Goal: Task Accomplishment & Management: Use online tool/utility

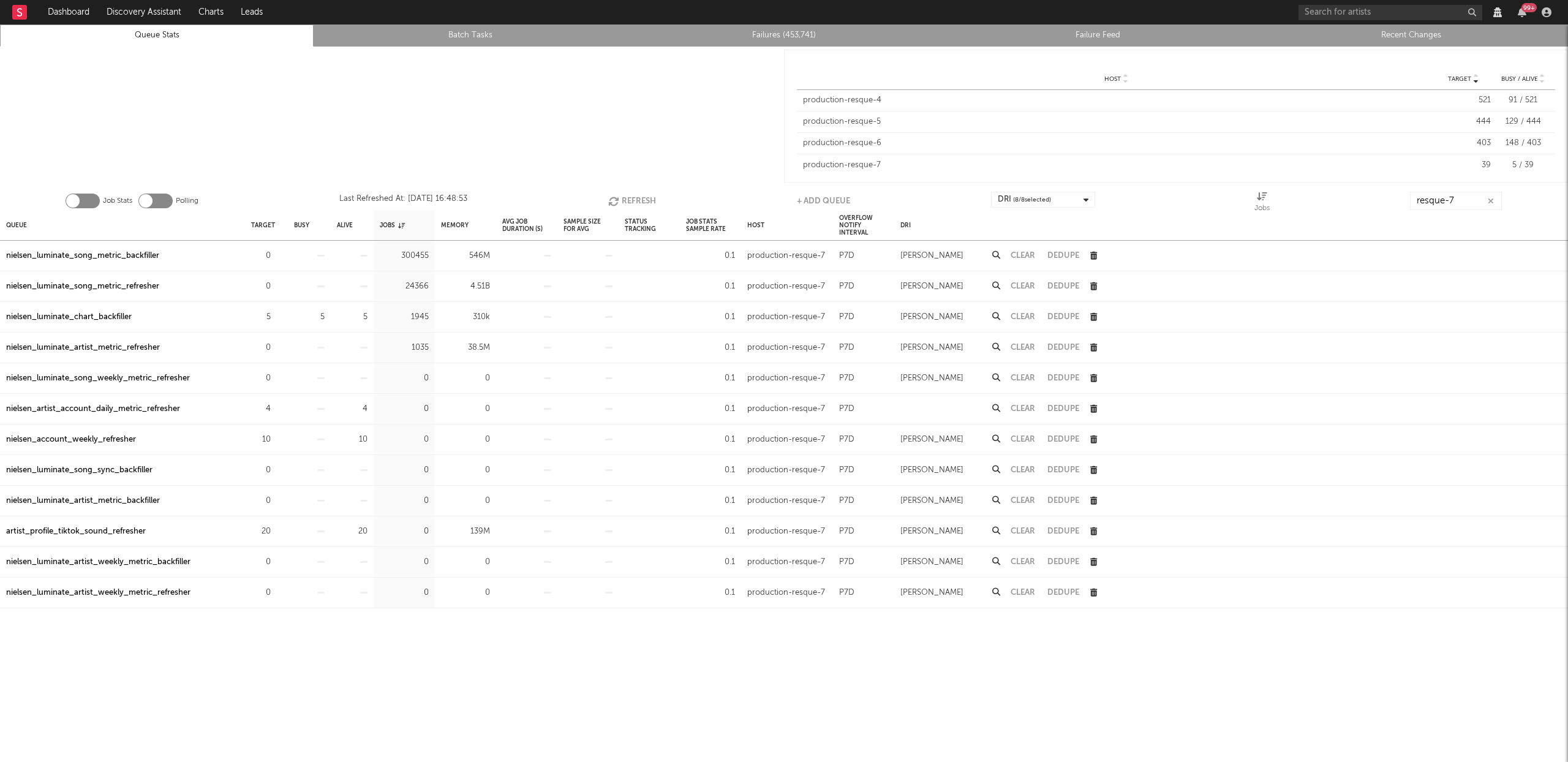
click at [634, 201] on button "Refresh" at bounding box center [632, 201] width 48 height 18
click at [630, 200] on button "Refresh" at bounding box center [632, 201] width 48 height 18
click at [604, 120] on div at bounding box center [392, 116] width 784 height 139
click at [787, 25] on li "Failures (460,491)" at bounding box center [784, 35] width 314 height 22
click at [785, 29] on link "Failures (460,491)" at bounding box center [783, 35] width 300 height 14
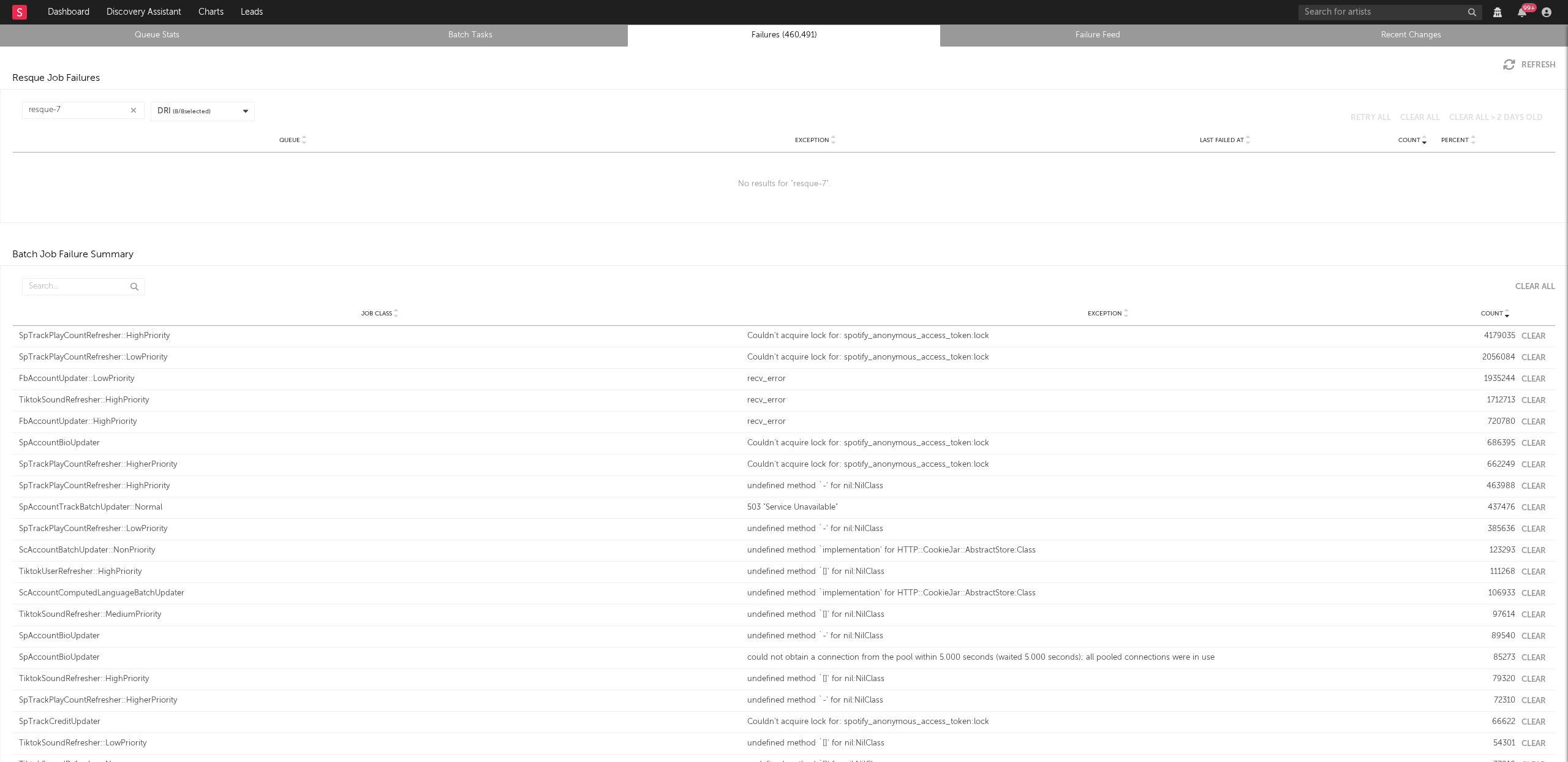
click at [131, 108] on icon "button" at bounding box center [133, 110] width 6 height 8
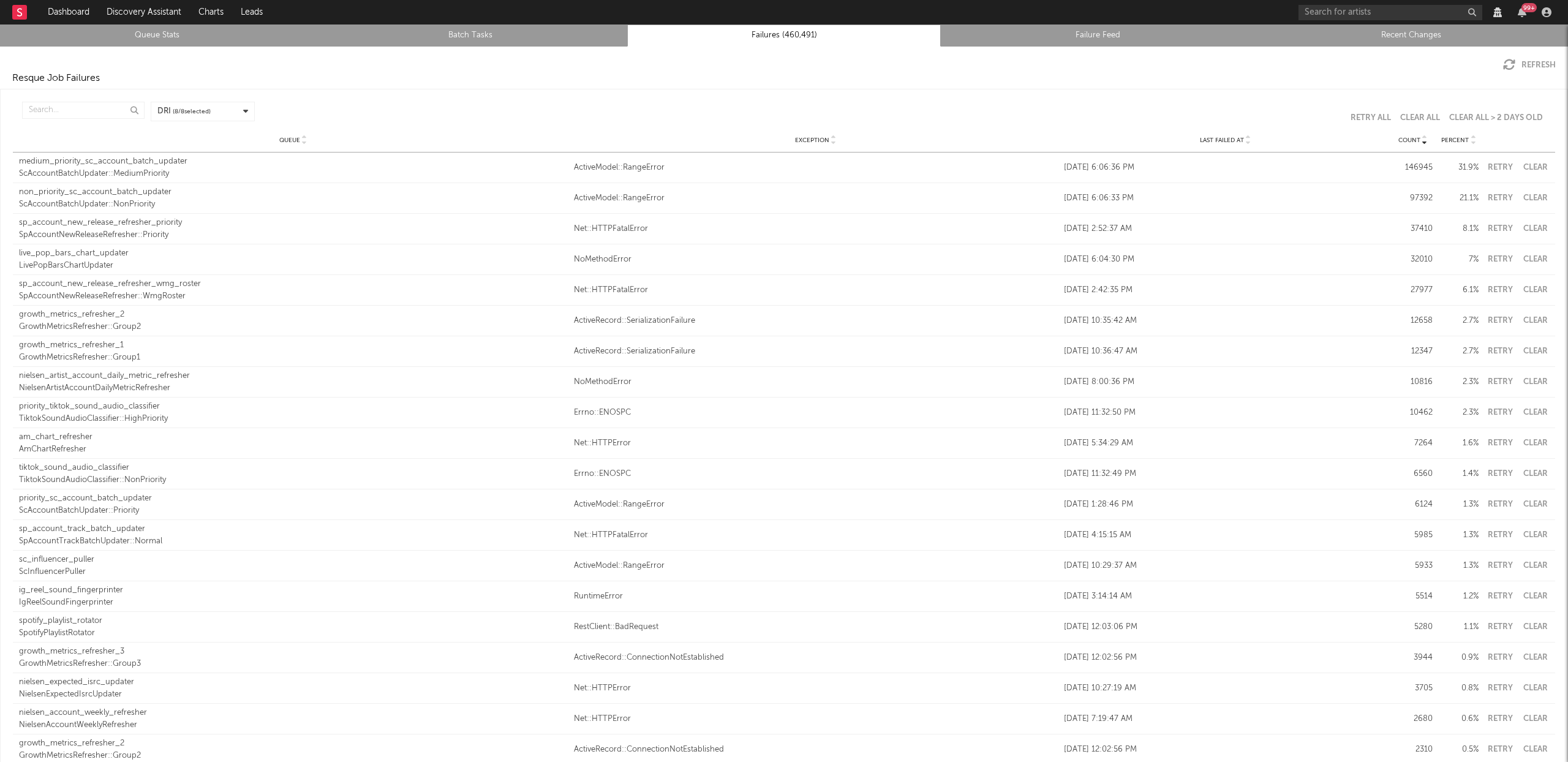
click at [133, 35] on link "Queue Stats" at bounding box center [156, 35] width 300 height 14
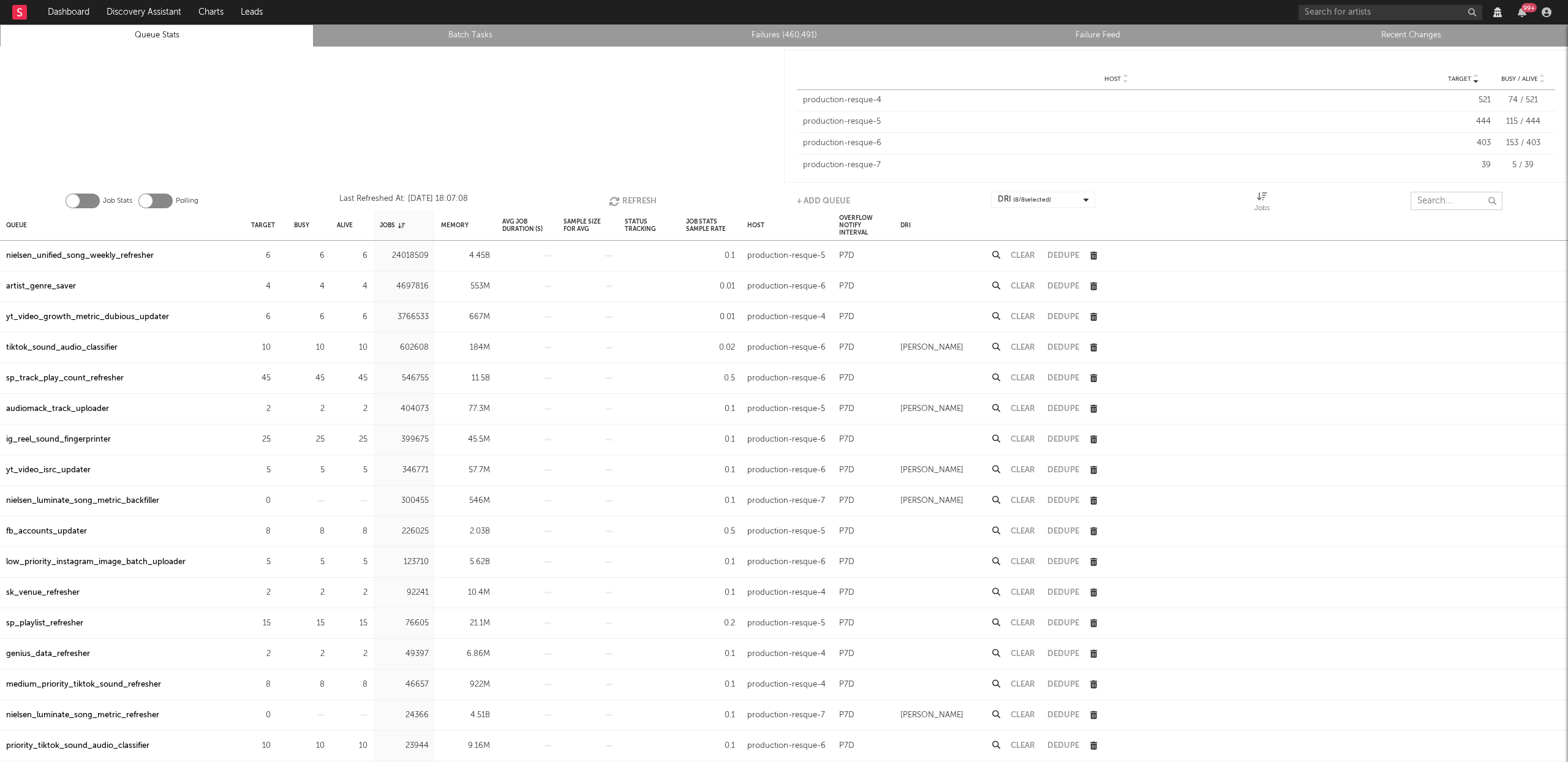
click at [1445, 196] on input "text" at bounding box center [1456, 201] width 92 height 18
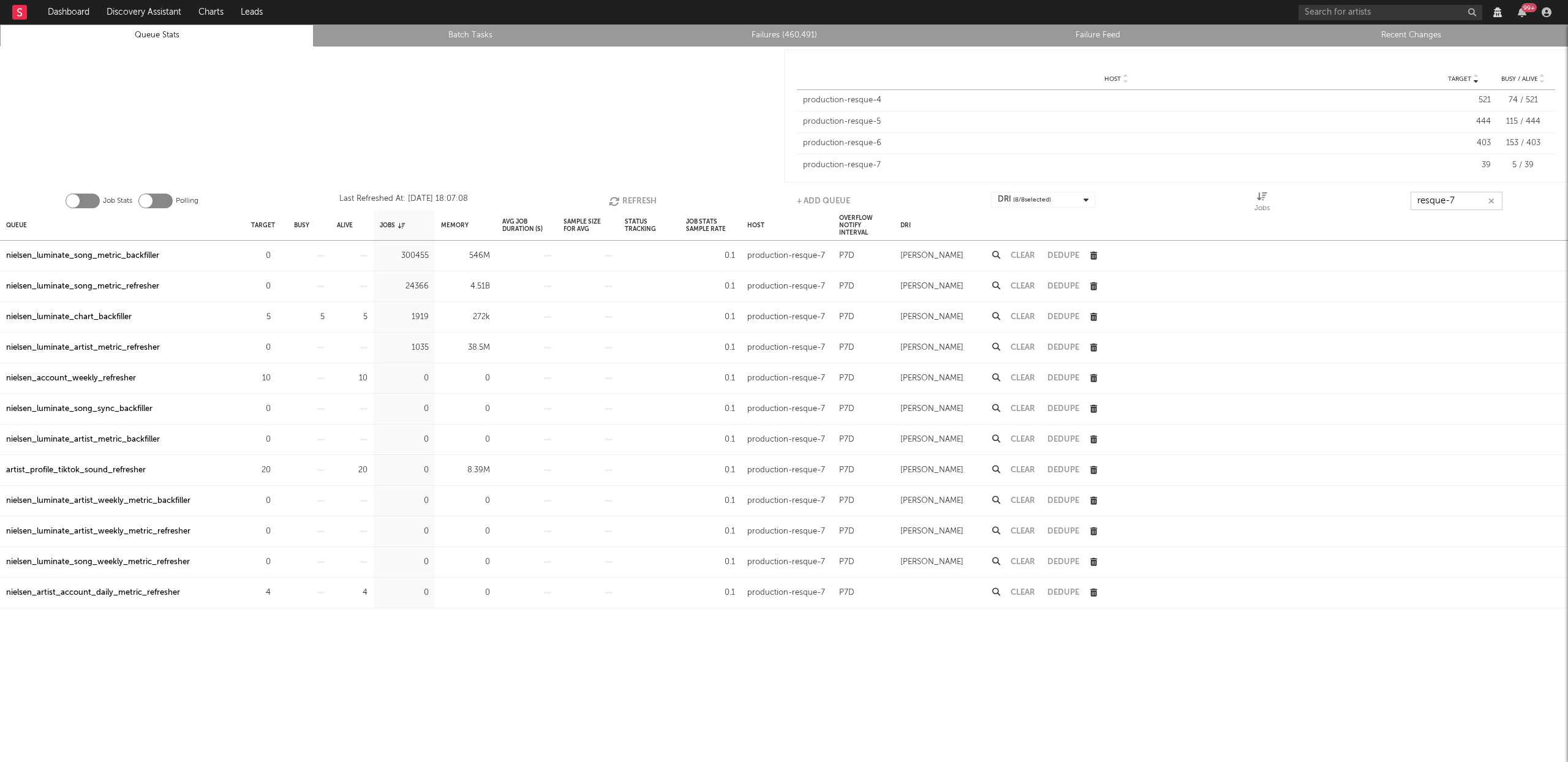
click at [622, 202] on button "Refresh" at bounding box center [632, 201] width 48 height 18
type input "resque-7"
